Goal: Transaction & Acquisition: Purchase product/service

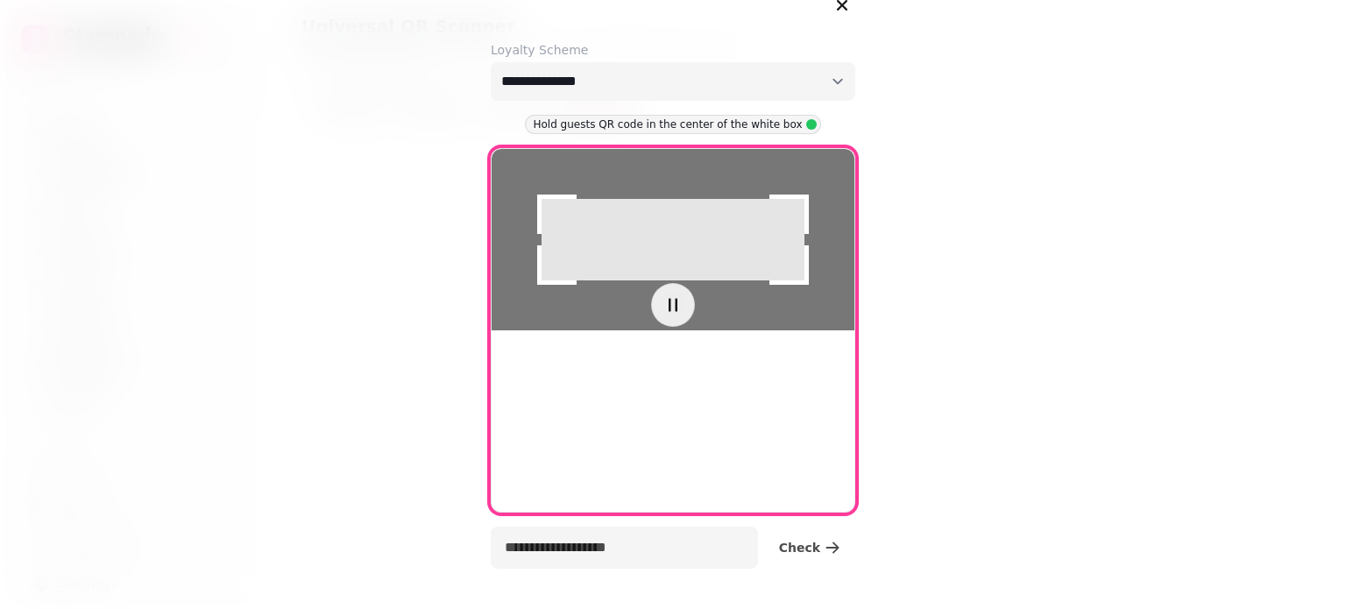
select select "**********"
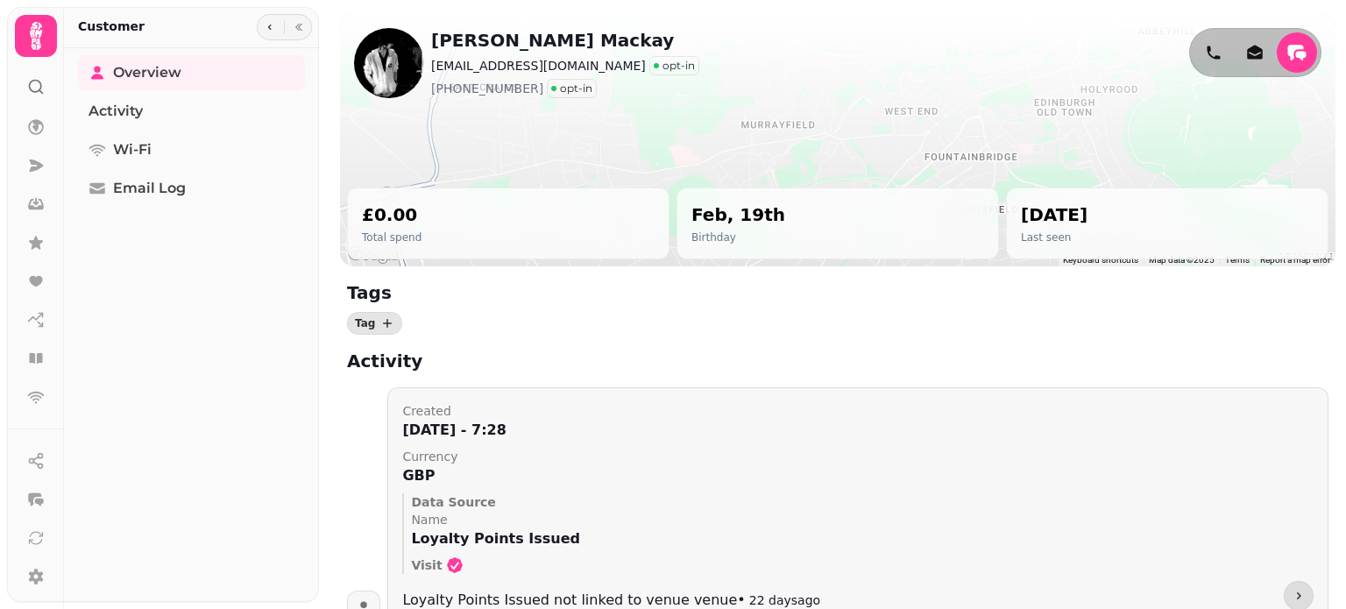
click at [39, 37] on icon at bounding box center [35, 35] width 35 height 35
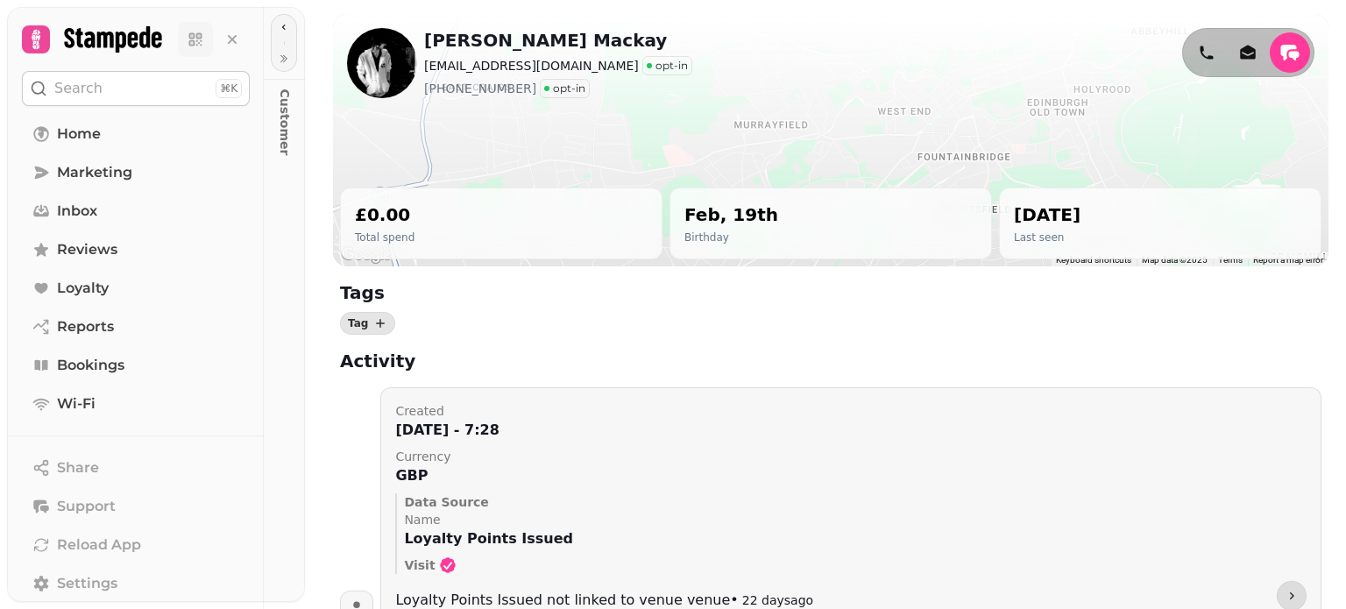
click at [195, 41] on icon at bounding box center [196, 40] width 18 height 18
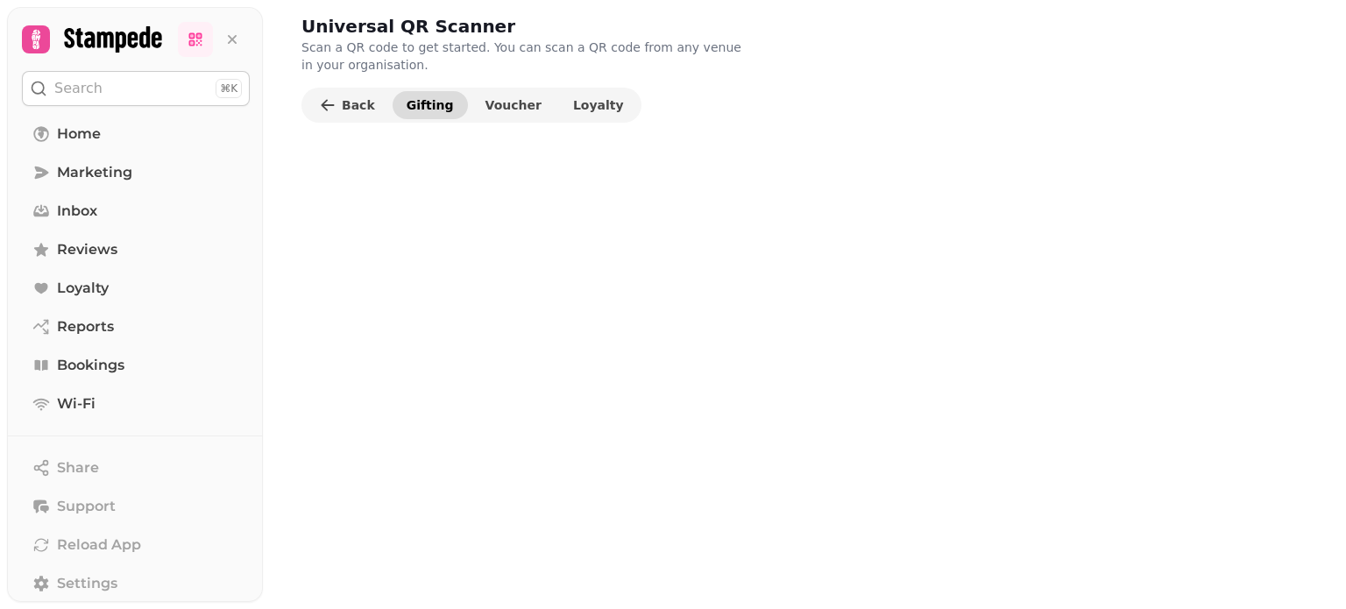
click at [430, 107] on span "Gifting" at bounding box center [430, 105] width 47 height 12
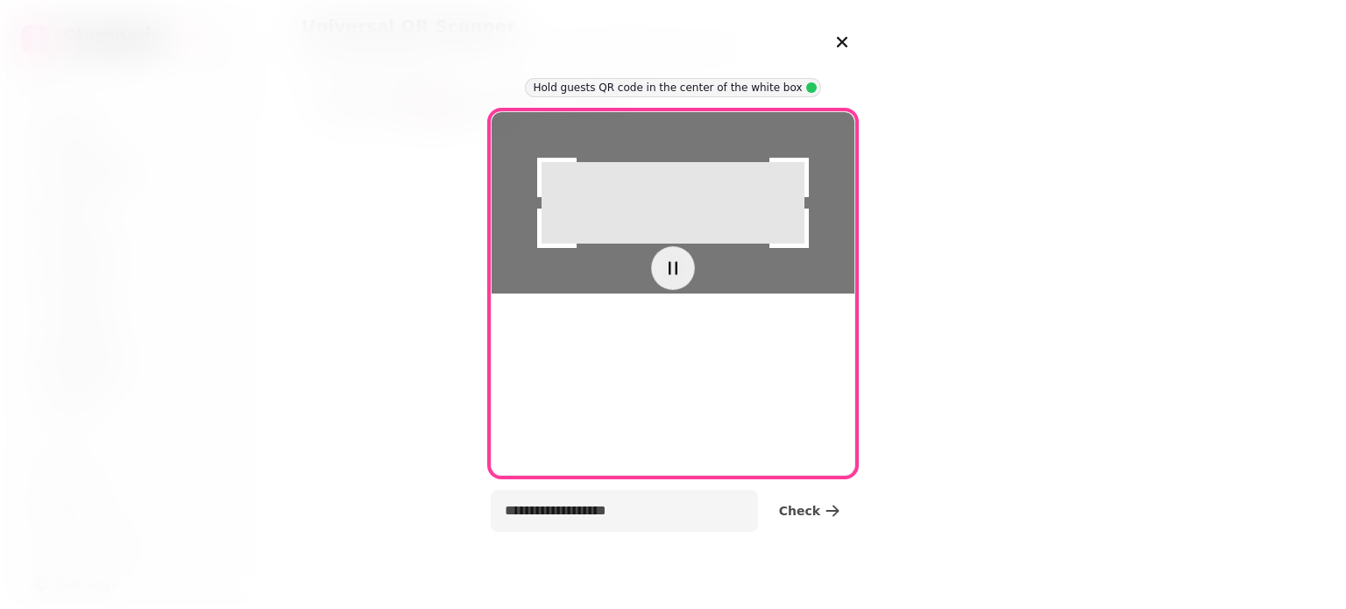
click at [613, 294] on div at bounding box center [673, 202] width 363 height 181
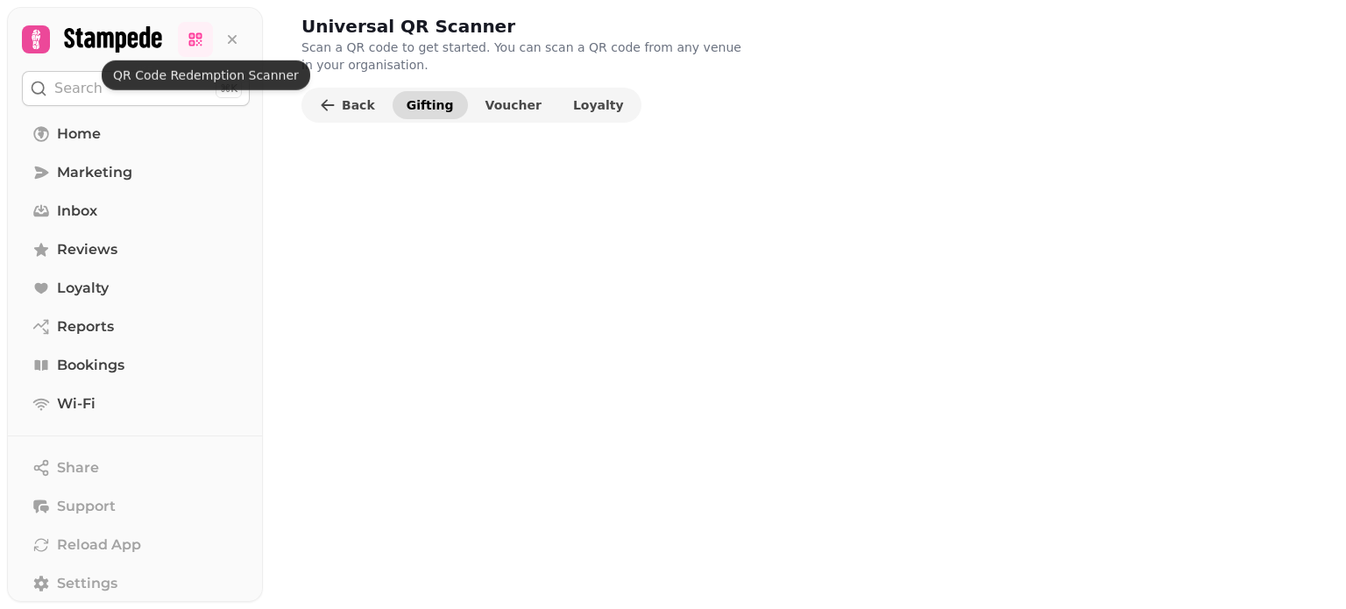
click at [421, 96] on button "Gifting" at bounding box center [430, 105] width 75 height 28
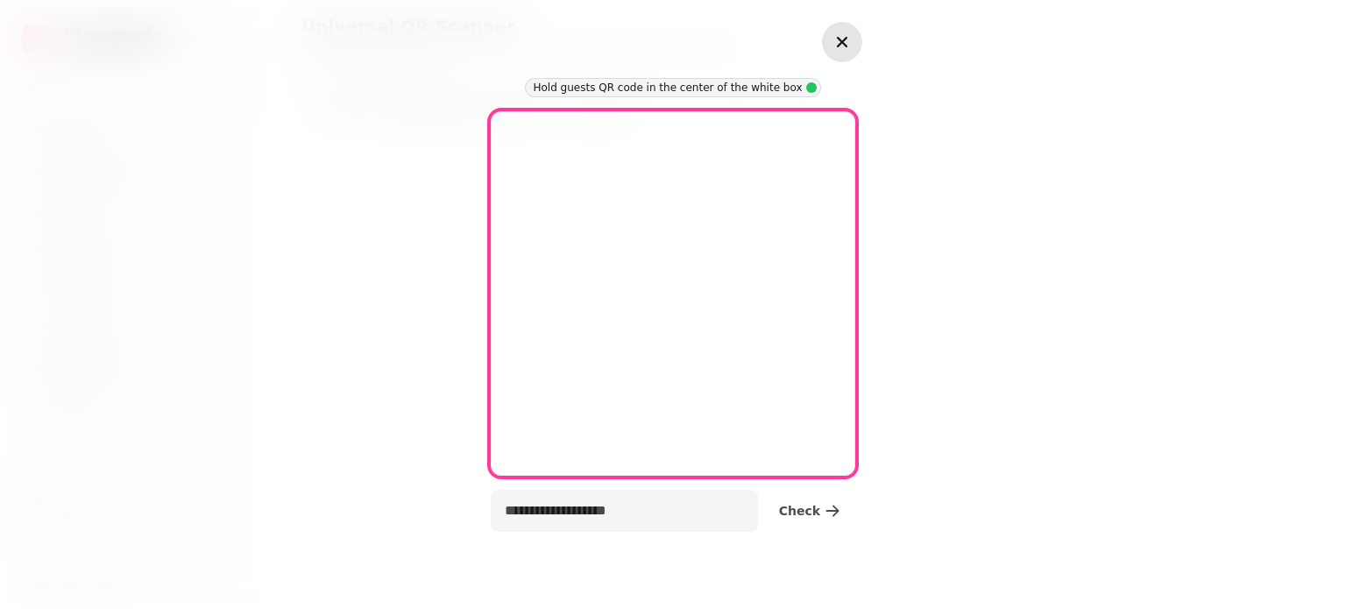
click at [846, 44] on icon "button" at bounding box center [842, 42] width 21 height 21
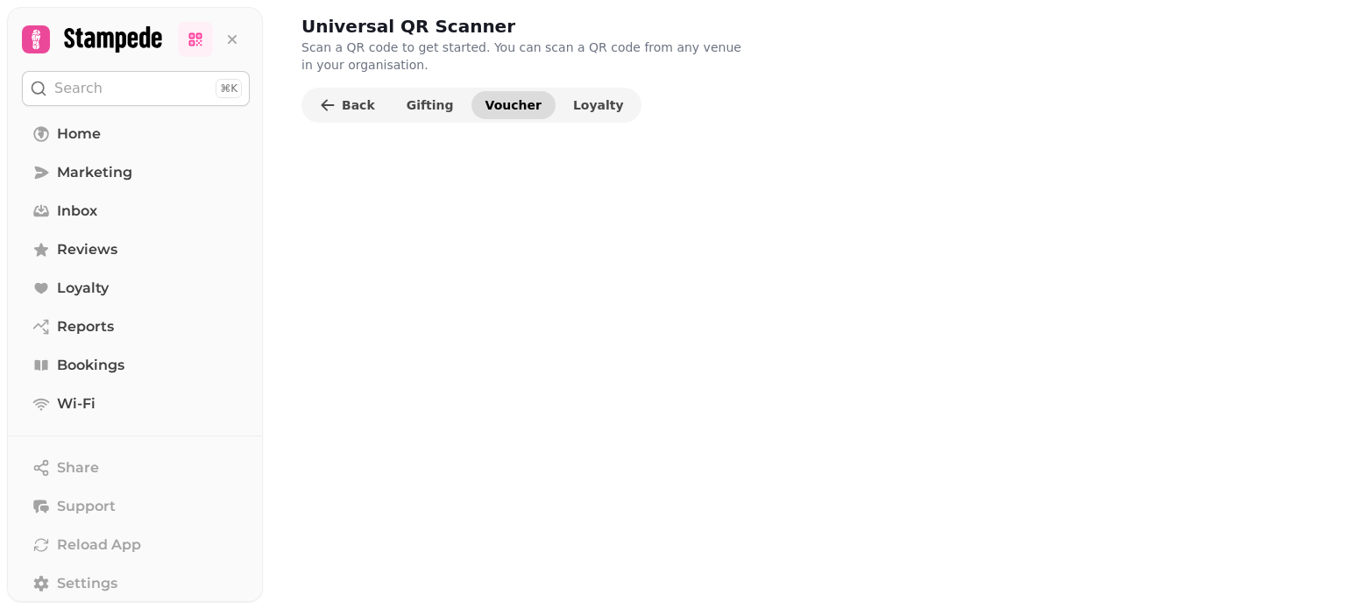
click at [503, 105] on span "Voucher" at bounding box center [514, 105] width 56 height 12
